Goal: Information Seeking & Learning: Learn about a topic

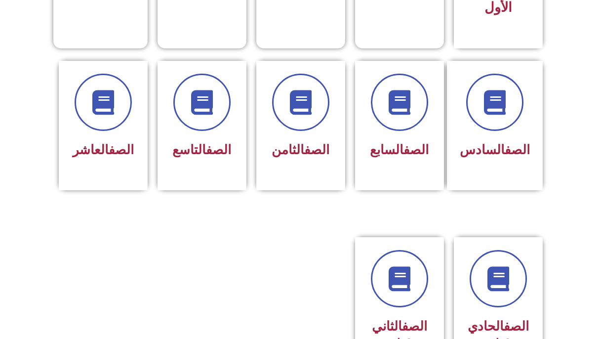
scroll to position [347, 0]
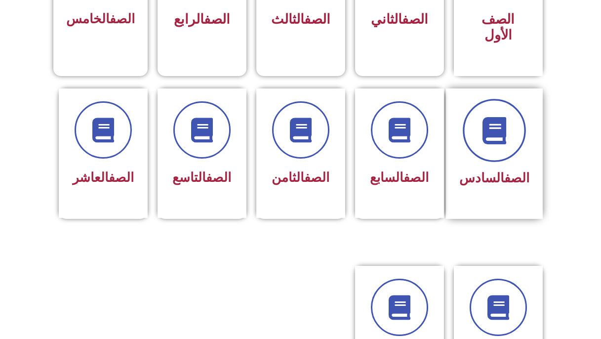
click at [504, 133] on span at bounding box center [494, 130] width 63 height 63
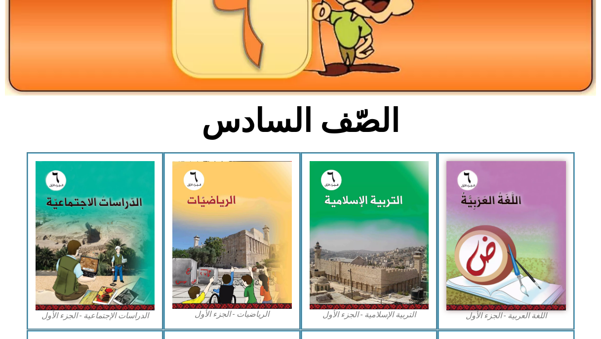
scroll to position [153, 0]
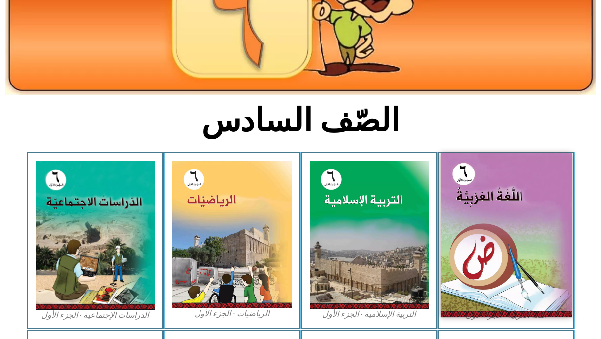
click at [456, 219] on img at bounding box center [505, 235] width 131 height 164
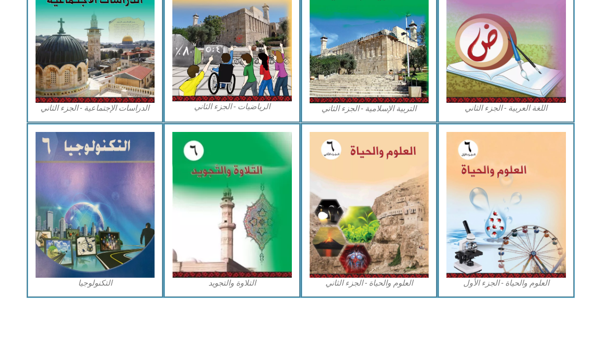
scroll to position [538, 0]
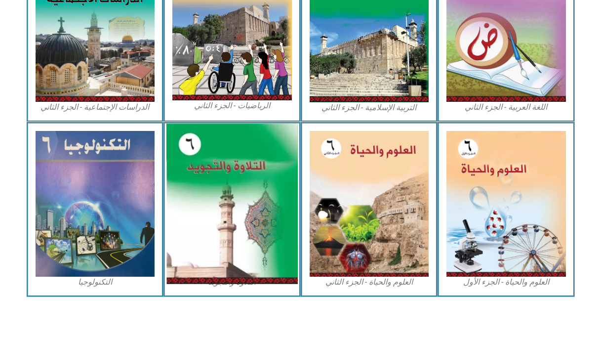
click at [208, 195] on img at bounding box center [231, 204] width 131 height 160
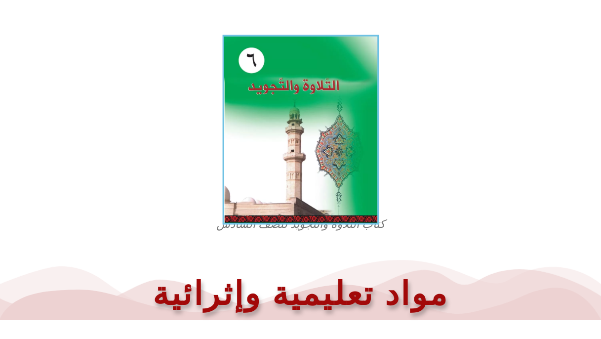
scroll to position [249, 0]
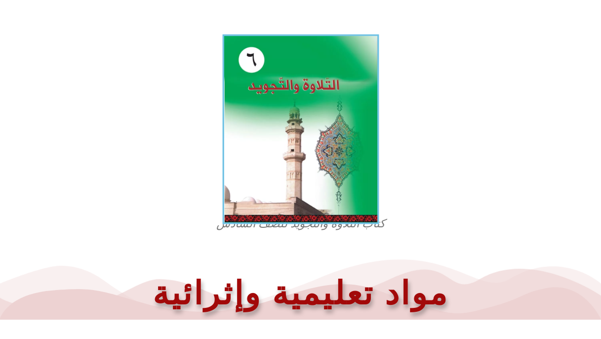
click at [322, 107] on img at bounding box center [300, 130] width 157 height 190
click at [230, 119] on img at bounding box center [300, 130] width 157 height 190
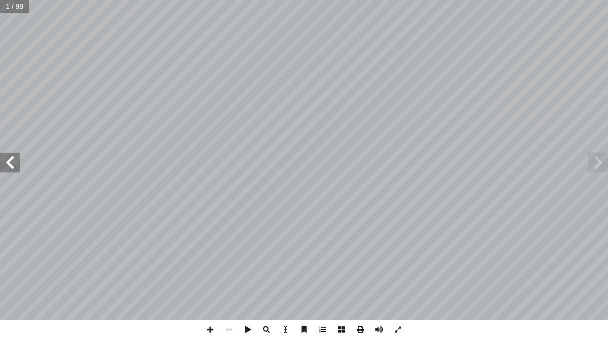
click at [12, 162] on span at bounding box center [10, 163] width 20 height 20
click at [210, 330] on span at bounding box center [210, 329] width 19 height 19
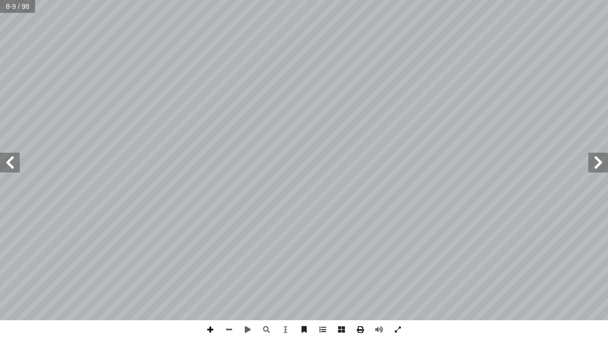
click at [208, 330] on span at bounding box center [210, 329] width 19 height 19
click at [8, 169] on span at bounding box center [10, 163] width 20 height 20
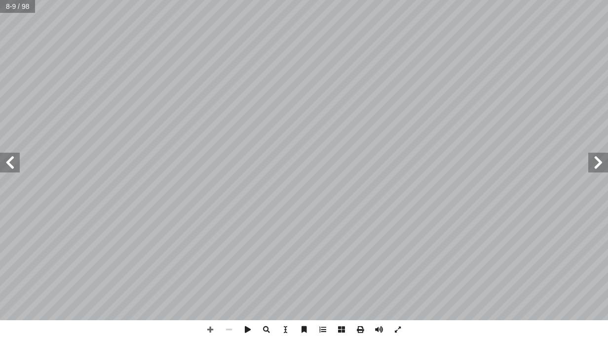
click at [601, 161] on span at bounding box center [599, 163] width 20 height 20
click at [590, 161] on span at bounding box center [599, 163] width 20 height 20
click at [203, 331] on span at bounding box center [210, 329] width 19 height 19
click at [1, 163] on span at bounding box center [10, 163] width 20 height 20
click at [18, 171] on span at bounding box center [10, 163] width 20 height 20
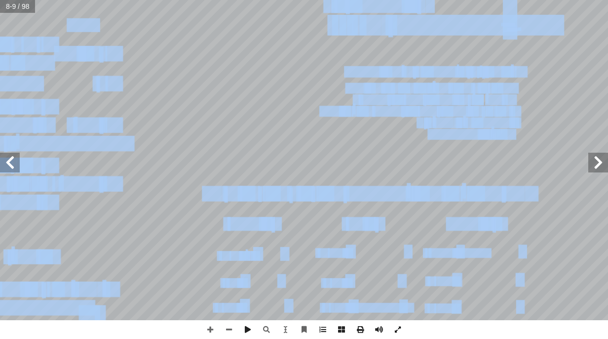
click at [405, 320] on div "٤ قادرين على: � ن يكونو أ س � ْ ر َّ لد � لبة في نهاية ّ لط � َ ن ِ م ُ ع َّ ق …" at bounding box center [304, 169] width 608 height 339
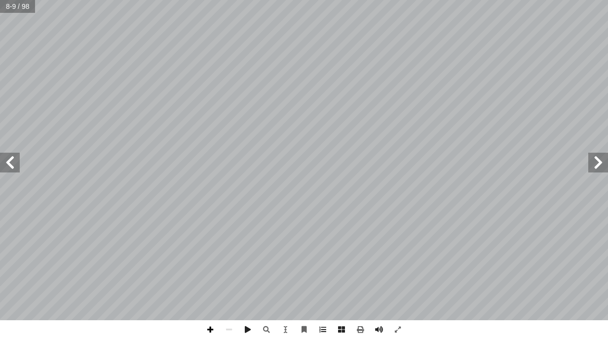
click at [214, 331] on span at bounding box center [210, 329] width 19 height 19
